Goal: Task Accomplishment & Management: Manage account settings

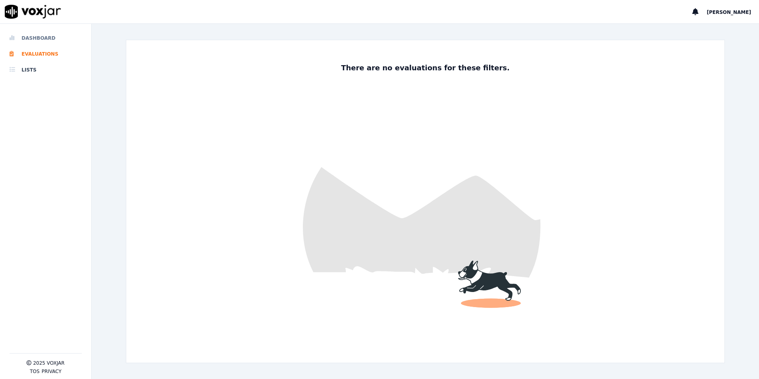
click at [52, 39] on li "Dashboard" at bounding box center [46, 38] width 72 height 16
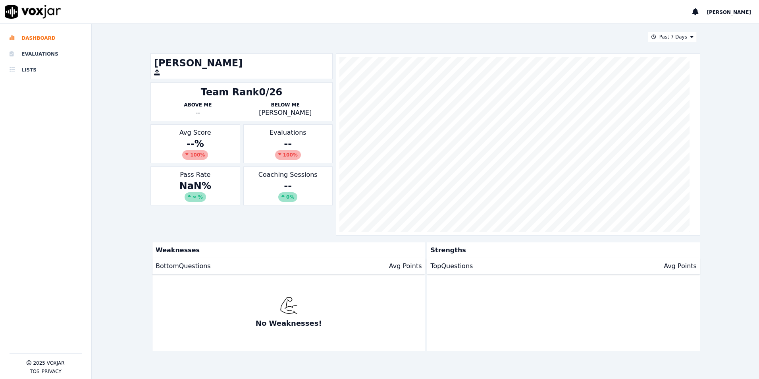
click at [726, 12] on div "[PERSON_NAME]" at bounding box center [726, 11] width 67 height 23
click at [737, 19] on div "[PERSON_NAME]" at bounding box center [726, 11] width 67 height 23
click at [737, 13] on span "[PERSON_NAME]" at bounding box center [729, 13] width 44 height 6
click at [703, 27] on div "Log out" at bounding box center [711, 26] width 85 height 13
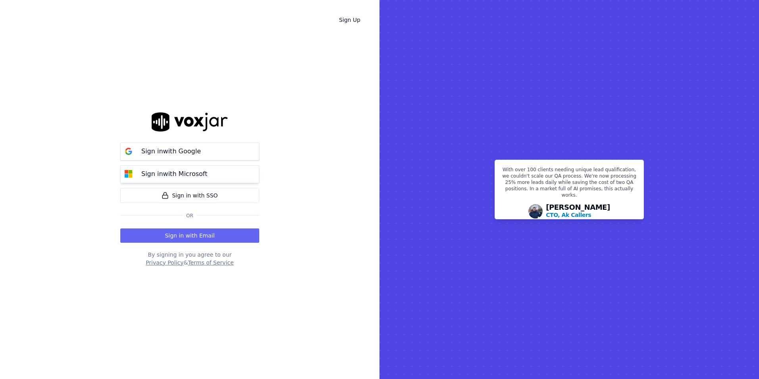
click at [194, 173] on p "Sign in with Microsoft" at bounding box center [174, 174] width 66 height 10
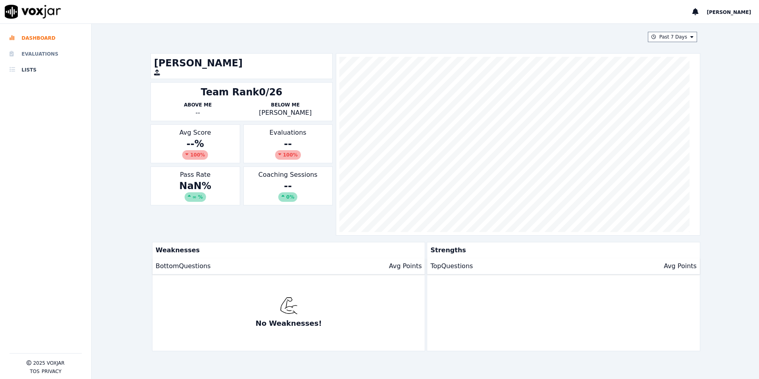
click at [22, 58] on li "Evaluations" at bounding box center [46, 54] width 72 height 16
